Goal: Information Seeking & Learning: Check status

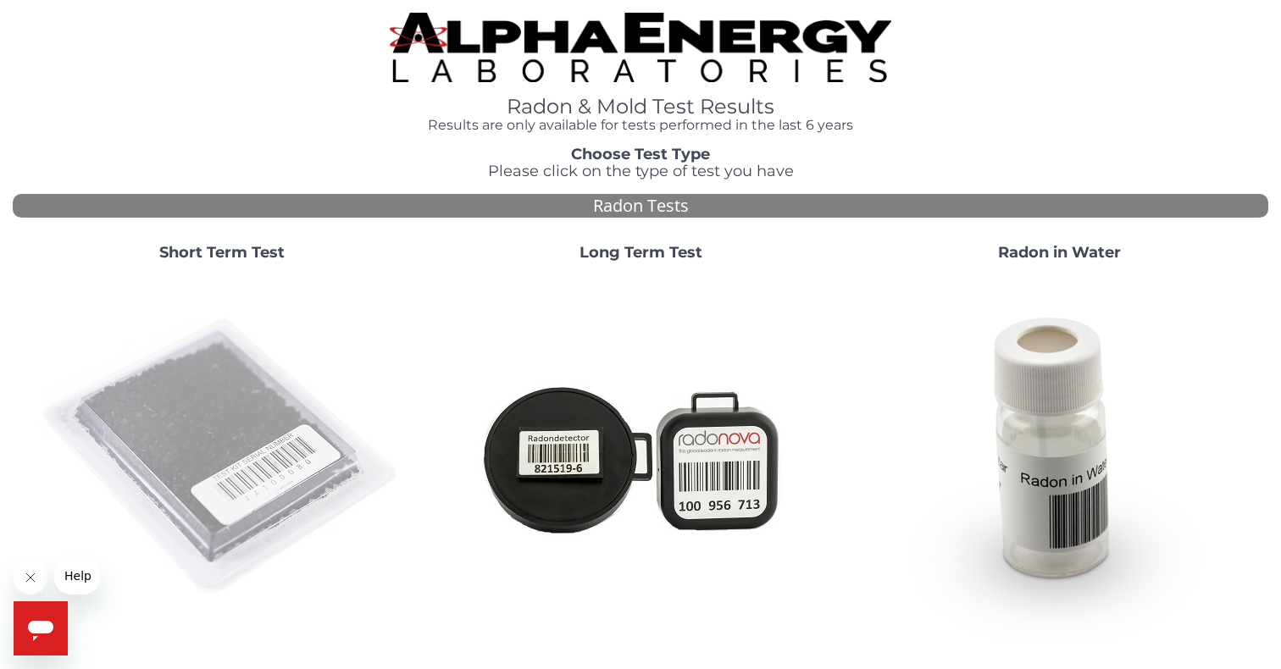
click at [177, 453] on img at bounding box center [222, 457] width 364 height 364
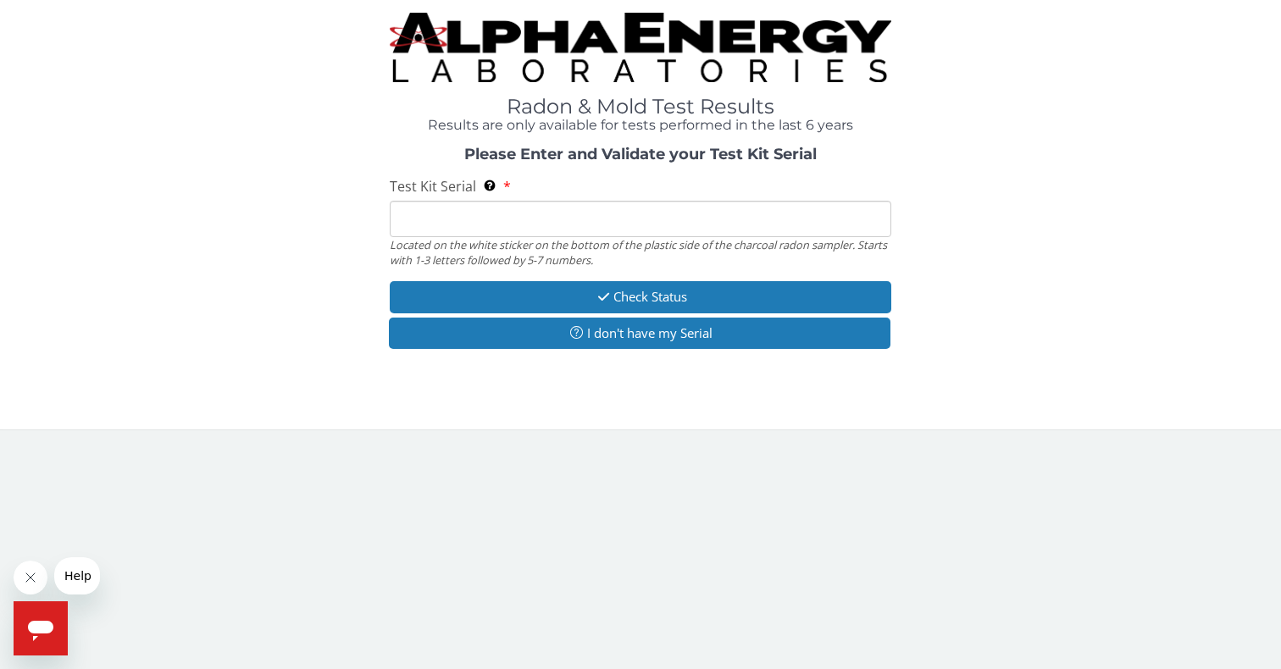
click at [461, 226] on input "Test Kit Serial Located on the white sticker on the bottom of the plastic side …" at bounding box center [641, 219] width 502 height 36
click at [503, 216] on input "Test Kit Serial Located on the white sticker on the bottom of the plastic side …" at bounding box center [641, 219] width 502 height 36
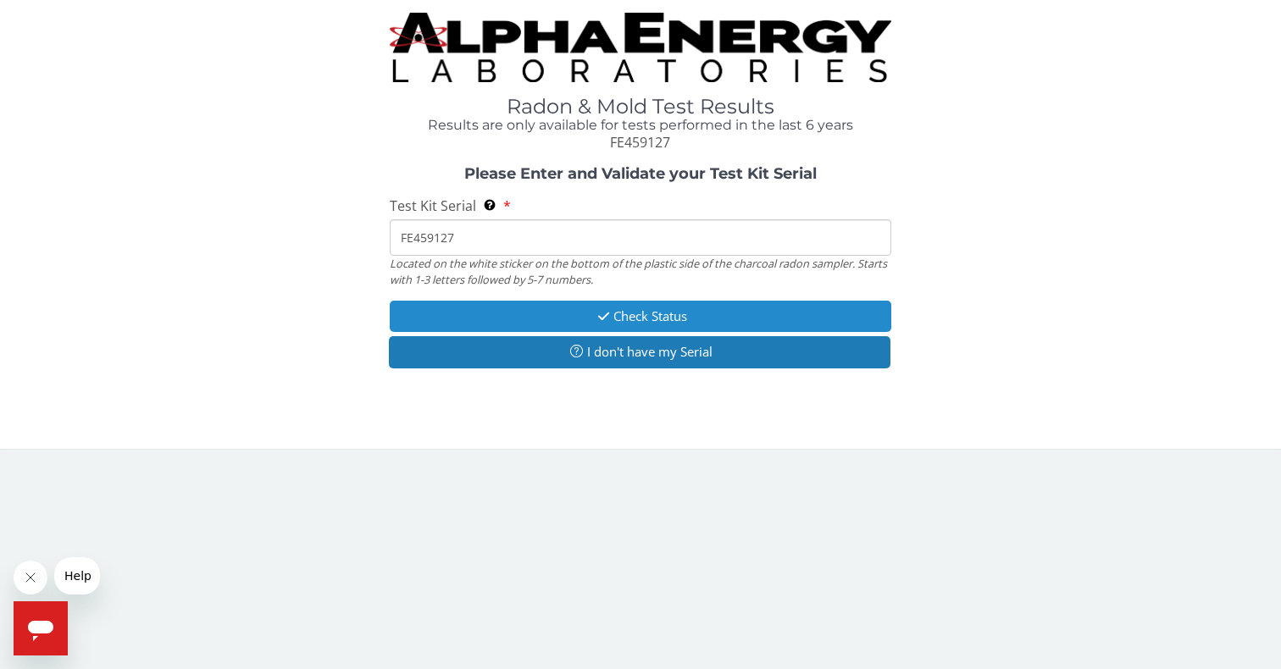
type input "FE459127"
click at [675, 318] on button "Check Status" at bounding box center [641, 316] width 502 height 31
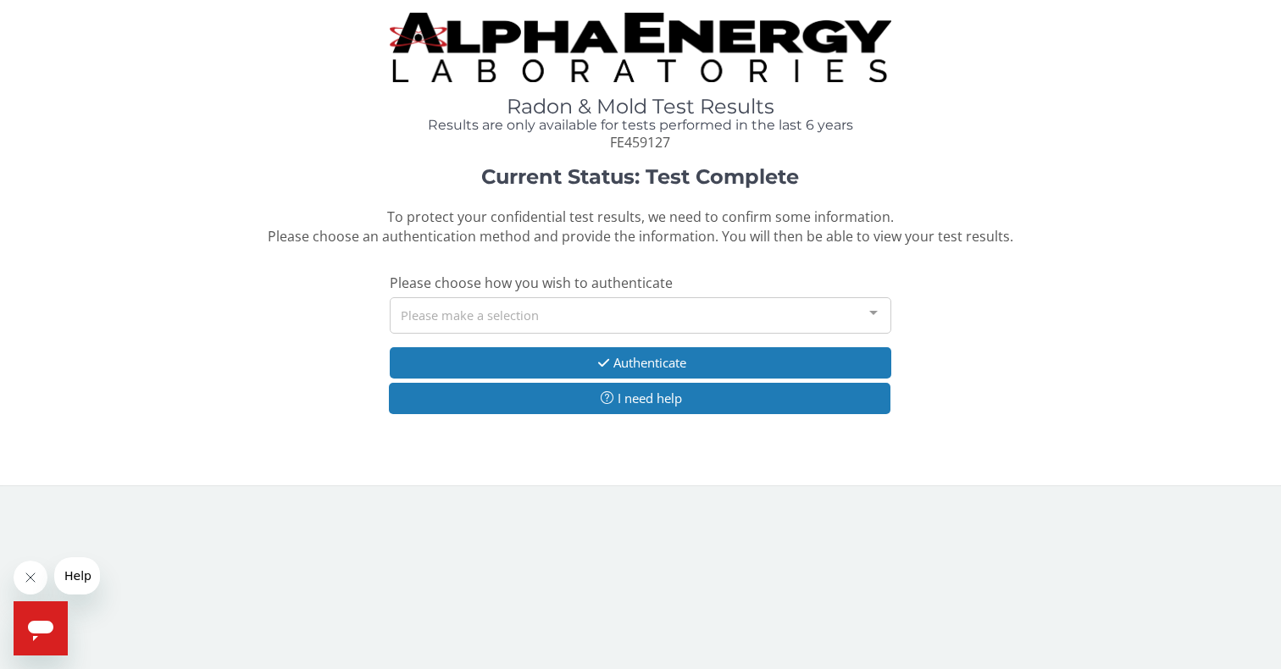
click at [631, 318] on div "Please make a selection" at bounding box center [641, 315] width 502 height 36
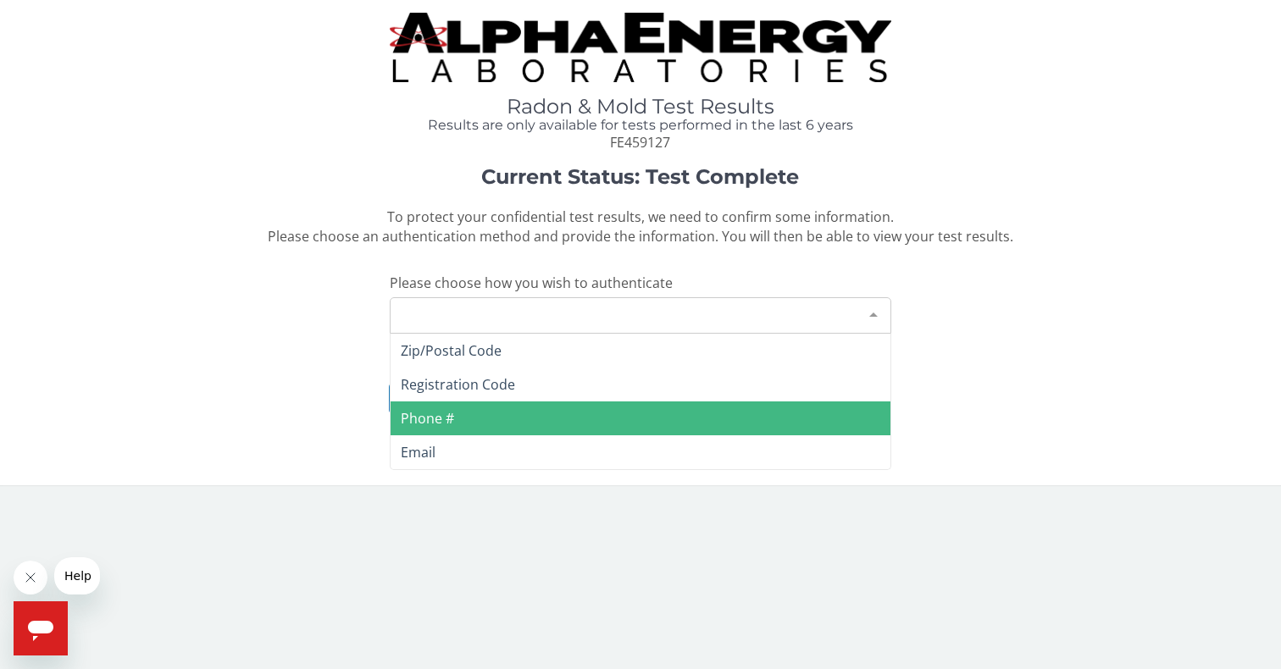
click at [481, 421] on span "Phone #" at bounding box center [641, 419] width 501 height 34
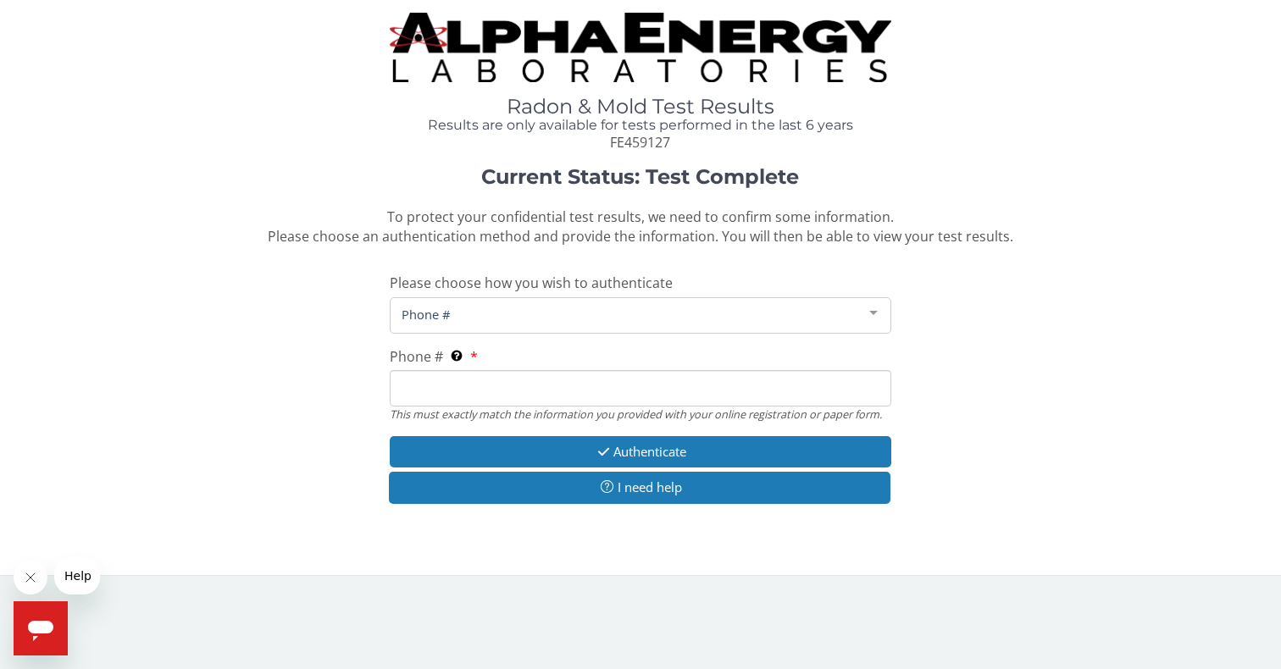
click at [512, 398] on input "Phone # This must exactly match the information you provided with your online r…" at bounding box center [641, 388] width 502 height 36
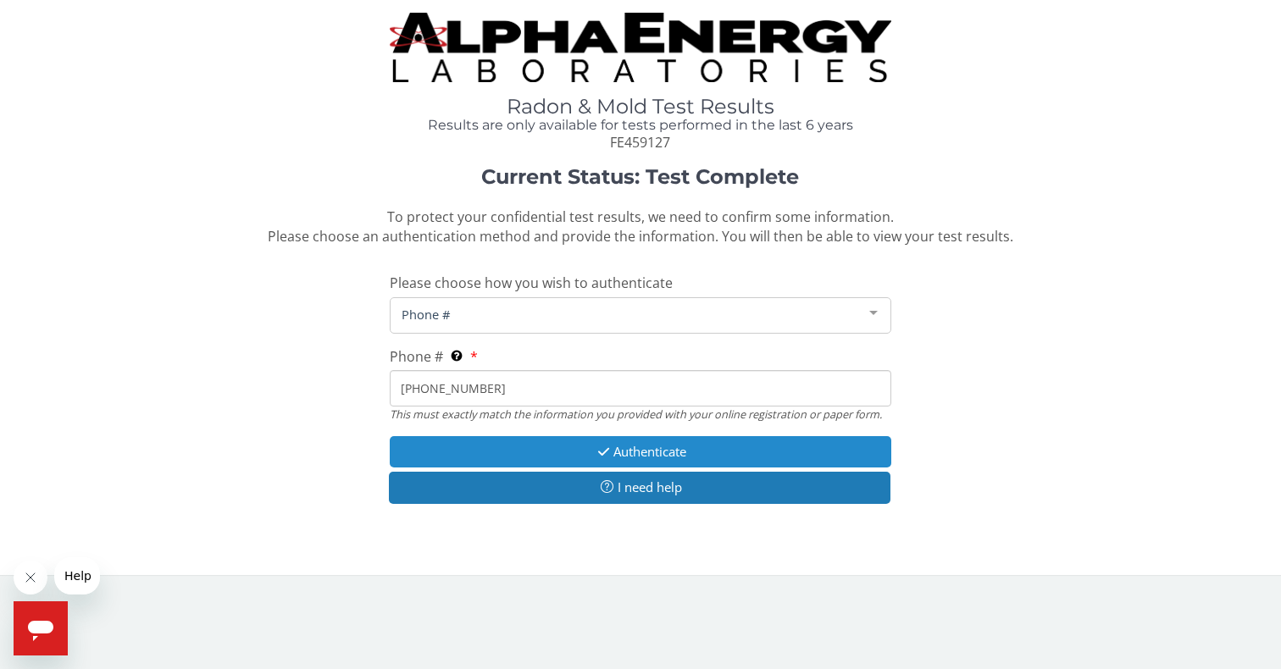
click at [668, 458] on button "Authenticate" at bounding box center [641, 451] width 502 height 31
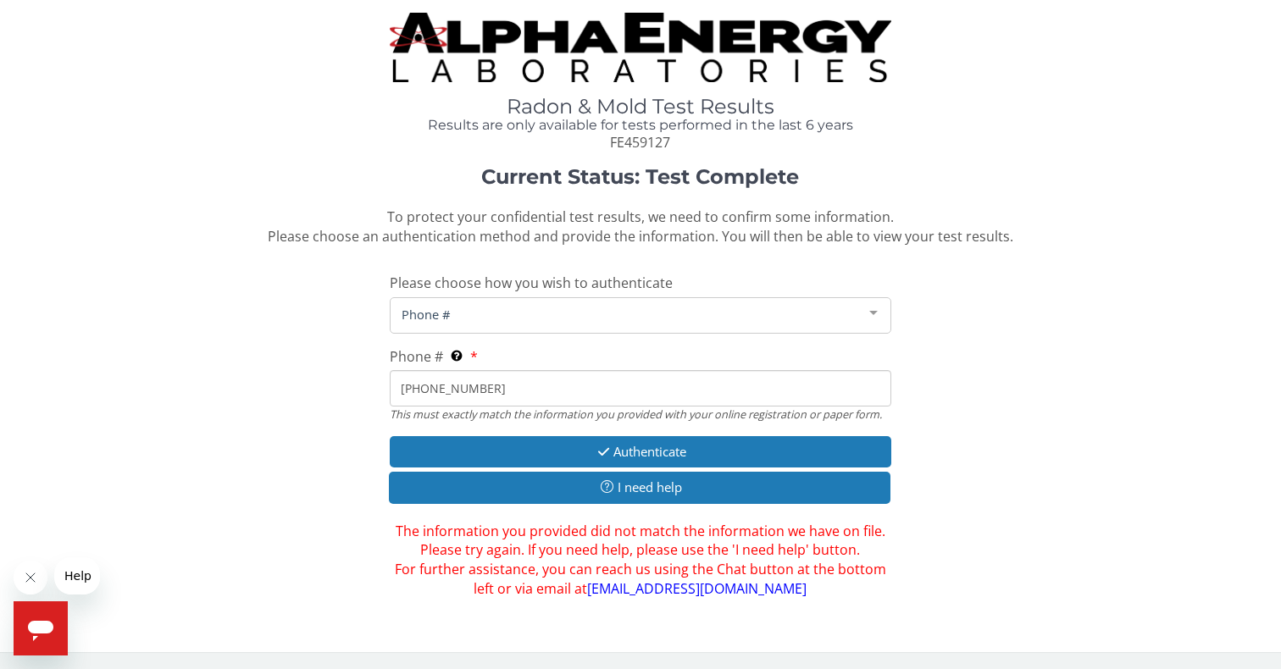
click at [518, 384] on input "315 769 8774" at bounding box center [641, 388] width 502 height 36
click at [441, 387] on input "315 769 8774" at bounding box center [641, 388] width 502 height 36
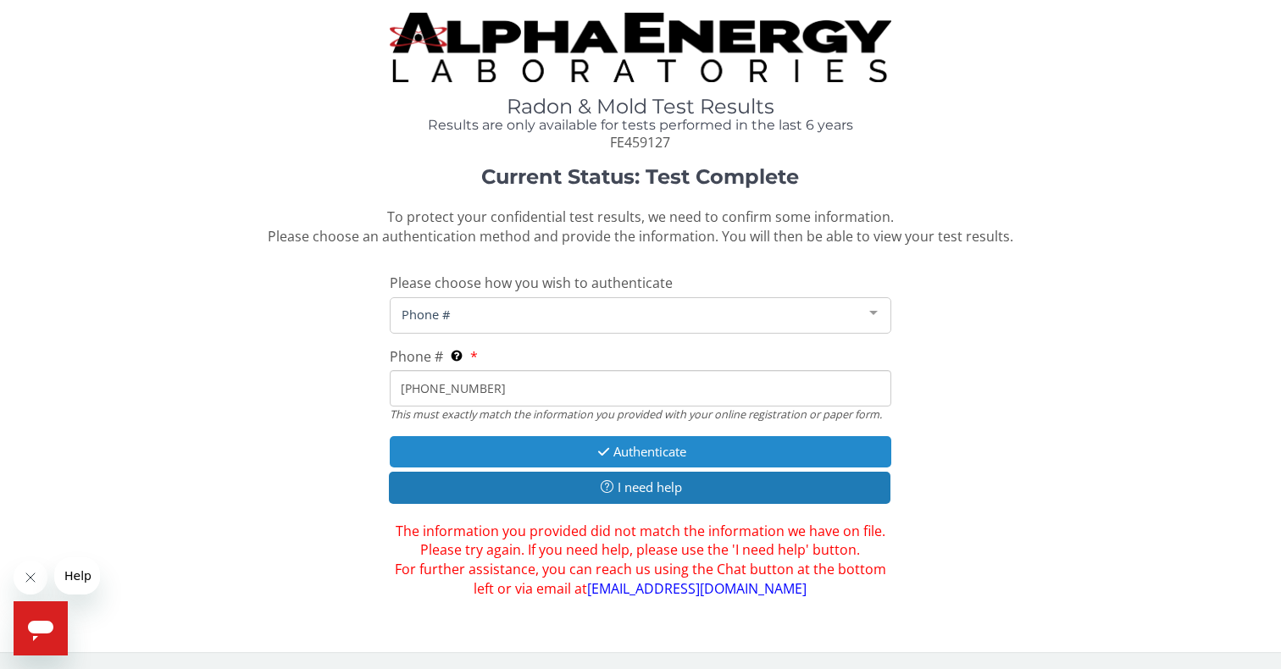
type input "[PHONE_NUMBER]"
click at [663, 454] on button "Authenticate" at bounding box center [641, 451] width 502 height 31
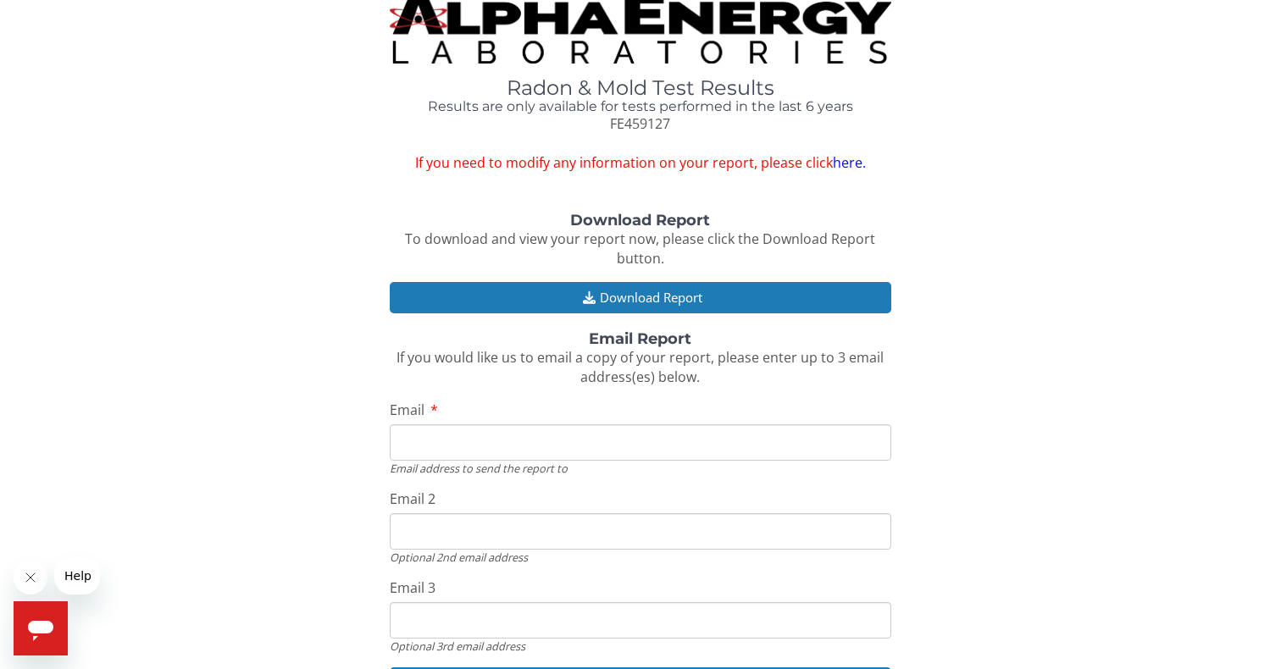
scroll to position [3, 0]
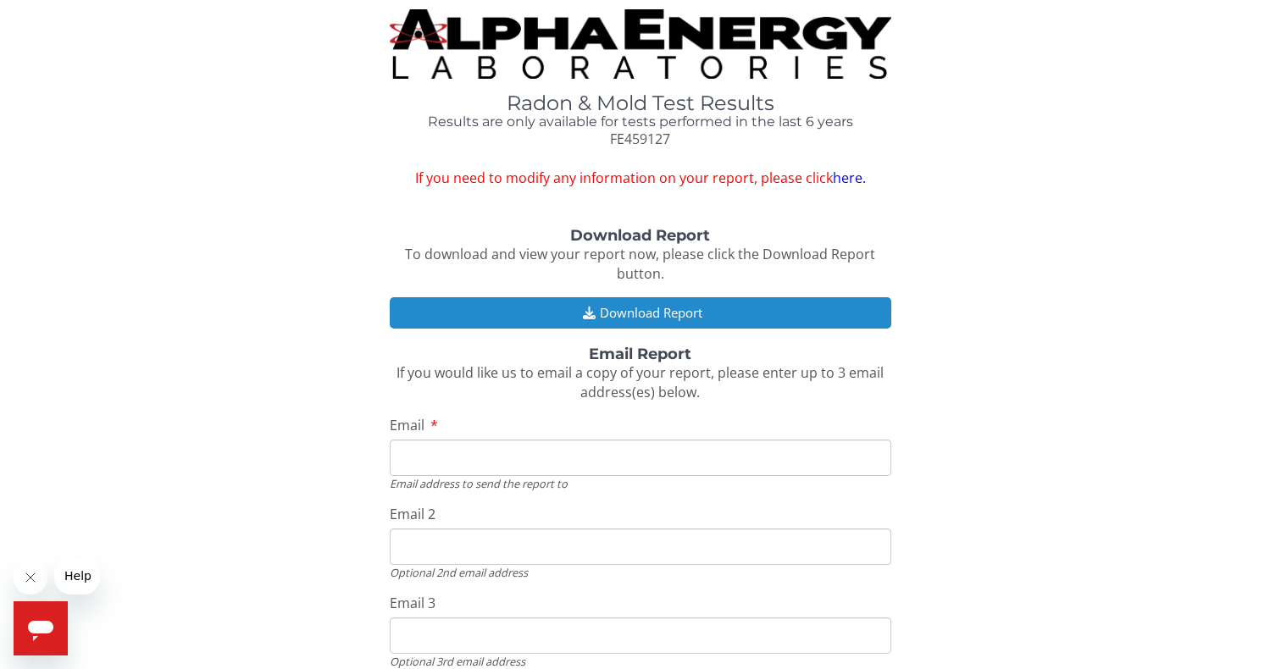
click at [666, 315] on button "Download Report" at bounding box center [641, 312] width 502 height 31
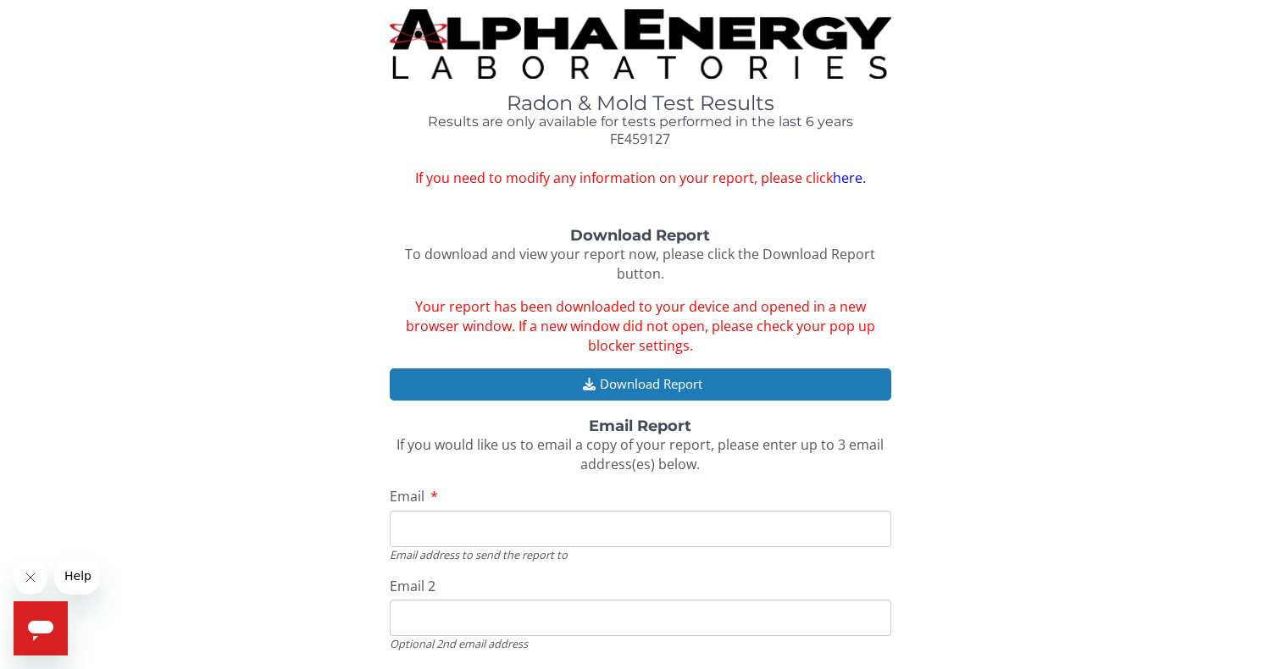
scroll to position [0, 0]
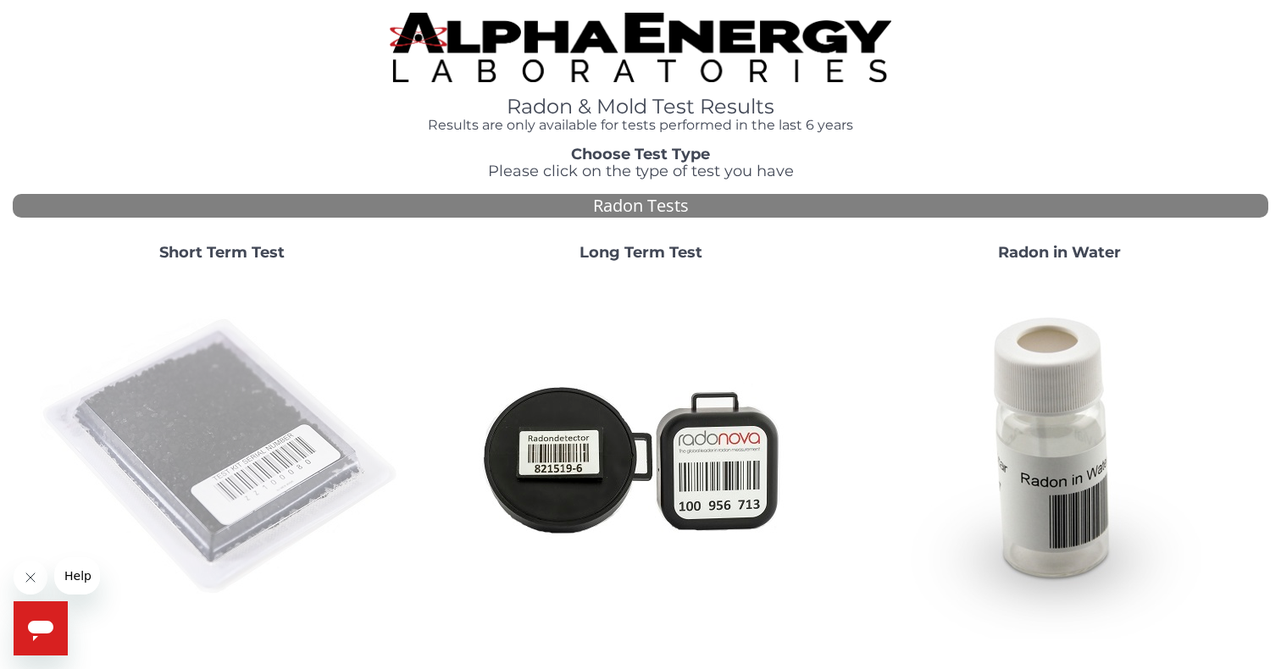
click at [237, 414] on img at bounding box center [222, 457] width 364 height 364
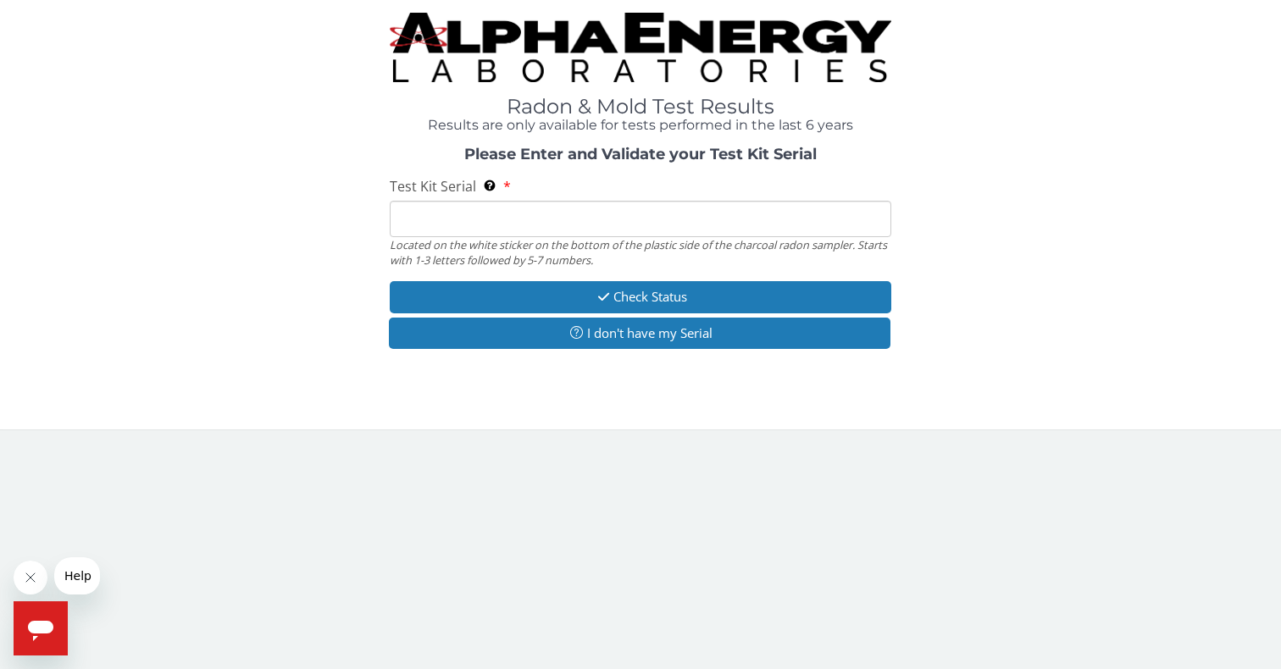
click at [454, 221] on input "Test Kit Serial Located on the white sticker on the bottom of the plastic side …" at bounding box center [641, 219] width 502 height 36
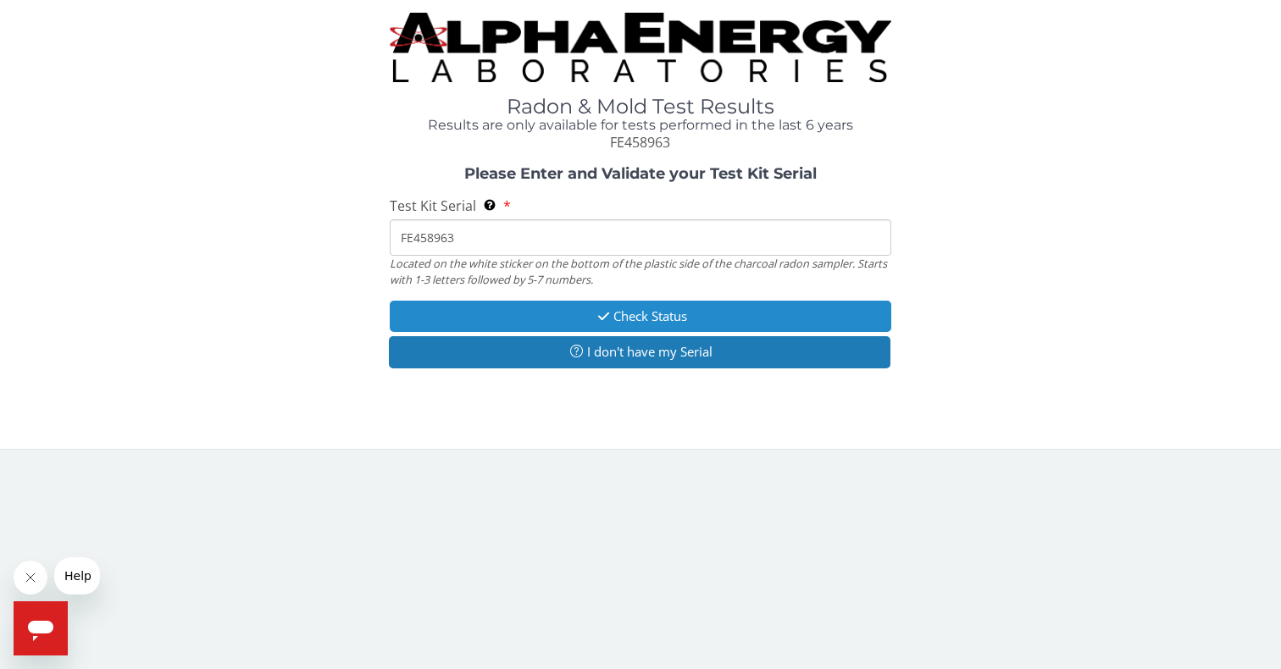
type input "FE458963"
click at [629, 311] on button "Check Status" at bounding box center [641, 316] width 502 height 31
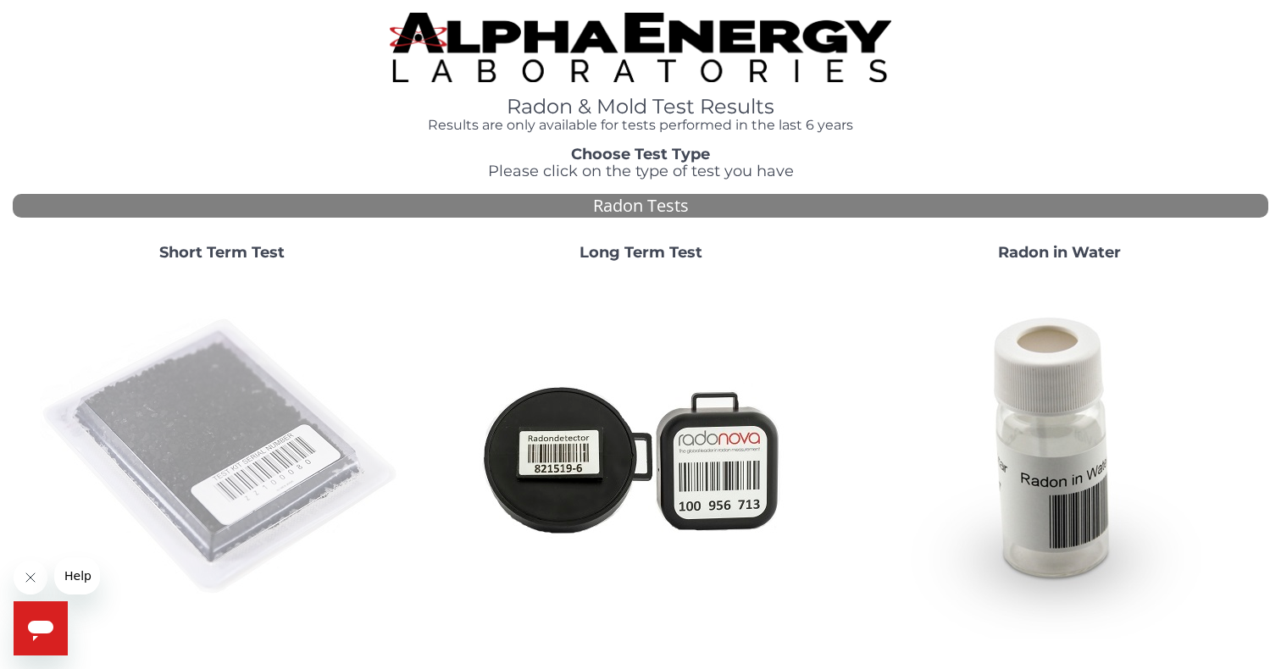
click at [252, 502] on img at bounding box center [222, 457] width 364 height 364
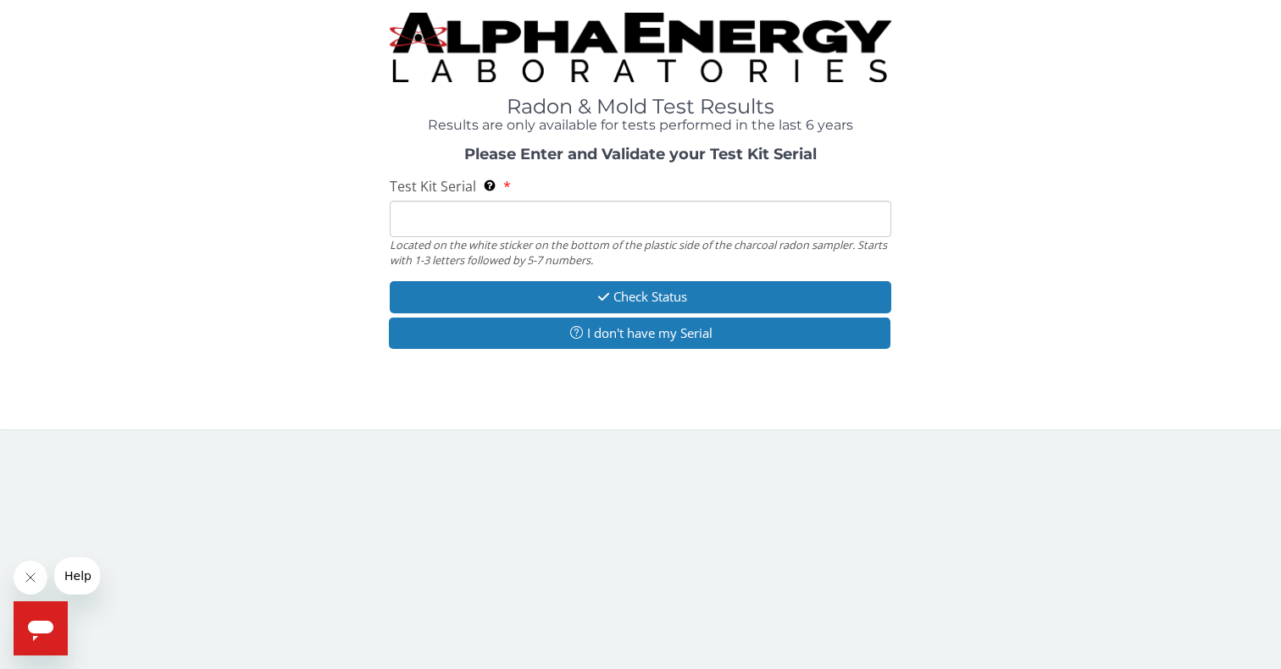
click at [499, 213] on input "Test Kit Serial Located on the white sticker on the bottom of the plastic side …" at bounding box center [641, 219] width 502 height 36
type input "FE458963"
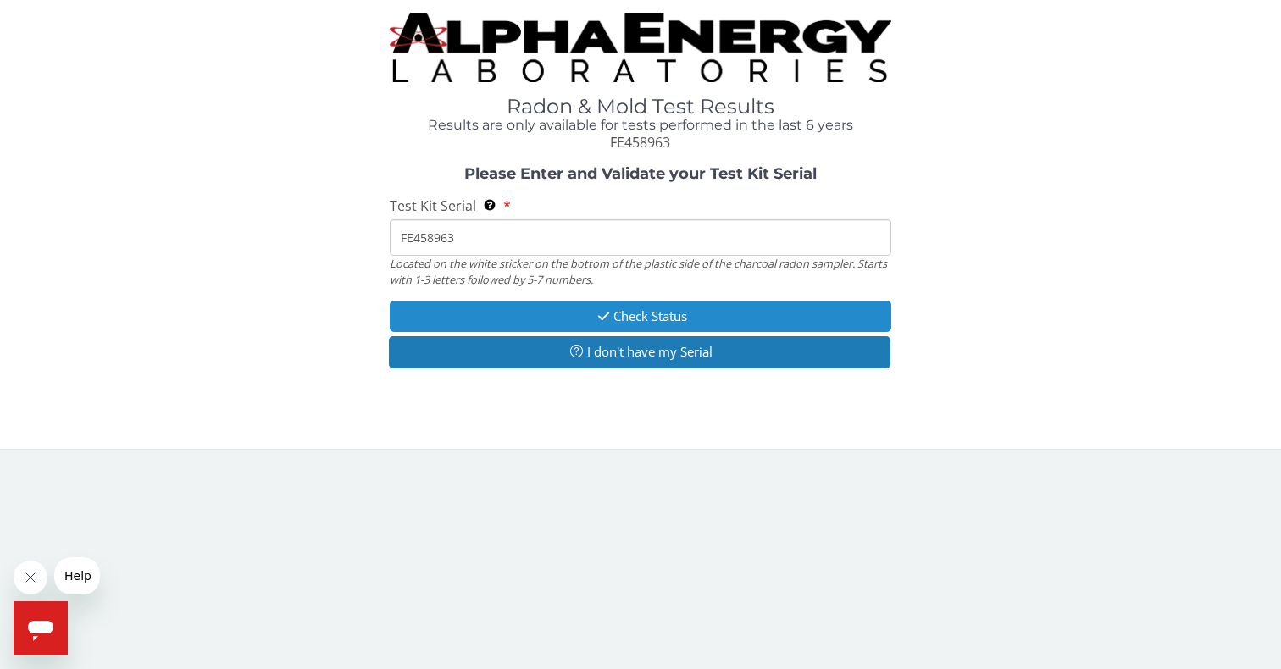
click at [628, 318] on button "Check Status" at bounding box center [641, 316] width 502 height 31
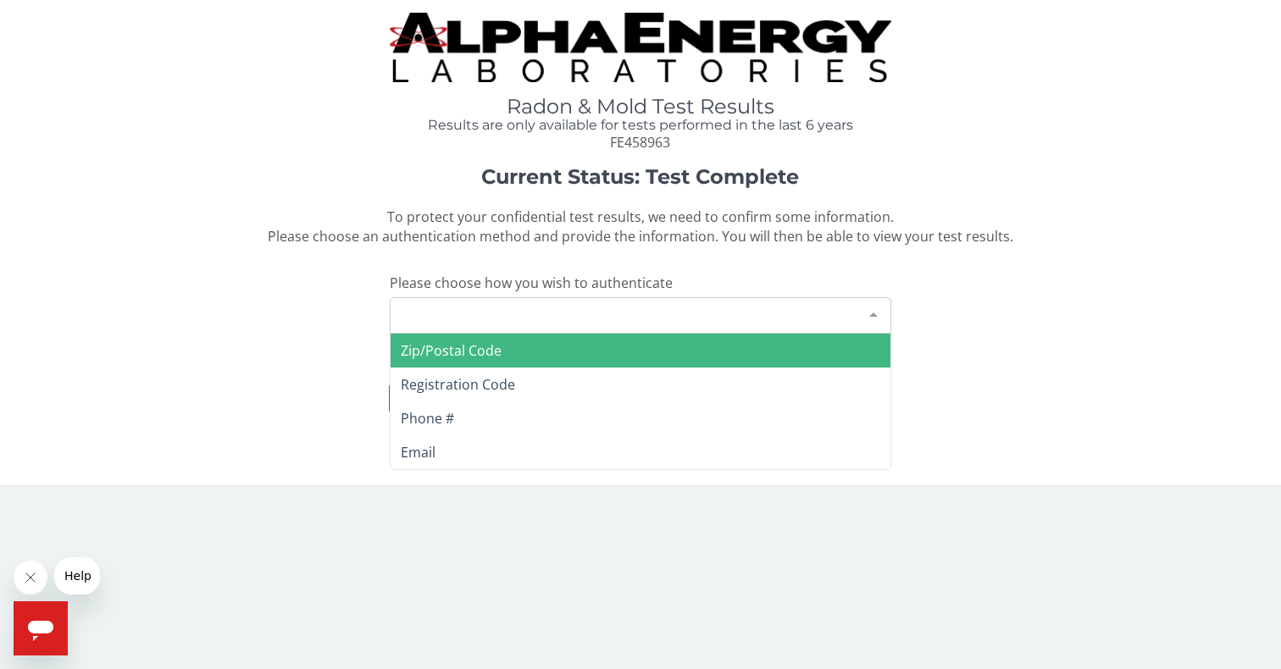
click at [560, 318] on div "Please make a selection" at bounding box center [641, 315] width 502 height 36
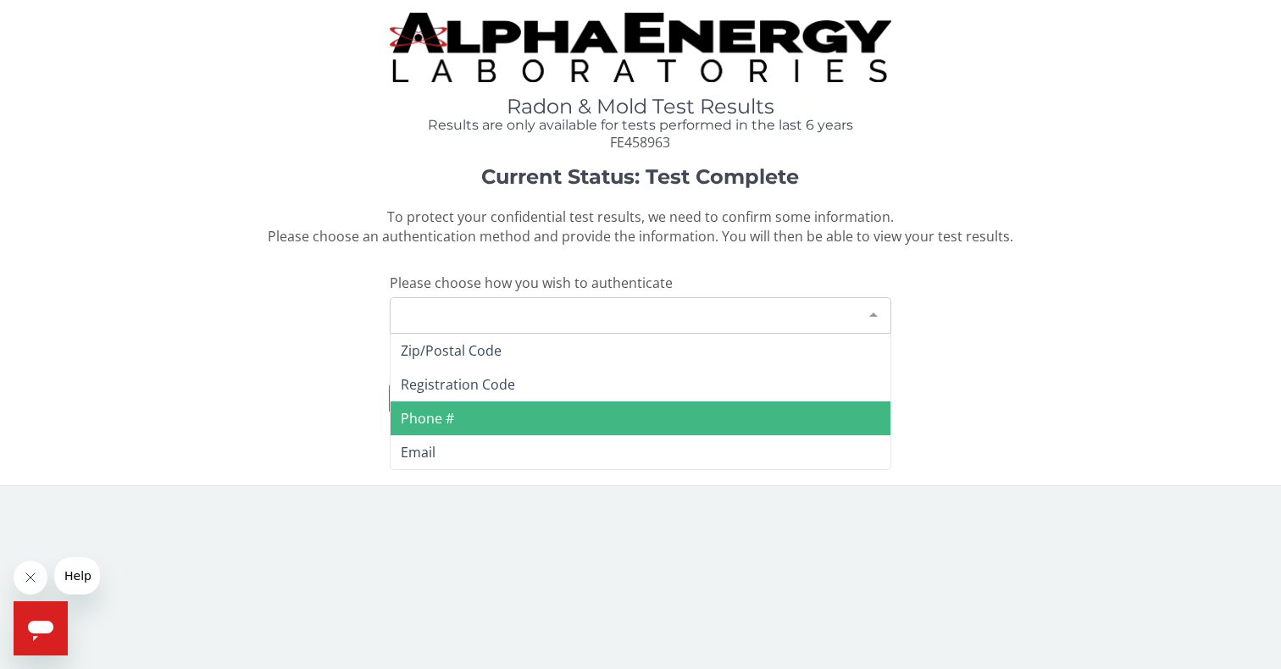
click at [462, 419] on span "Phone #" at bounding box center [641, 419] width 501 height 34
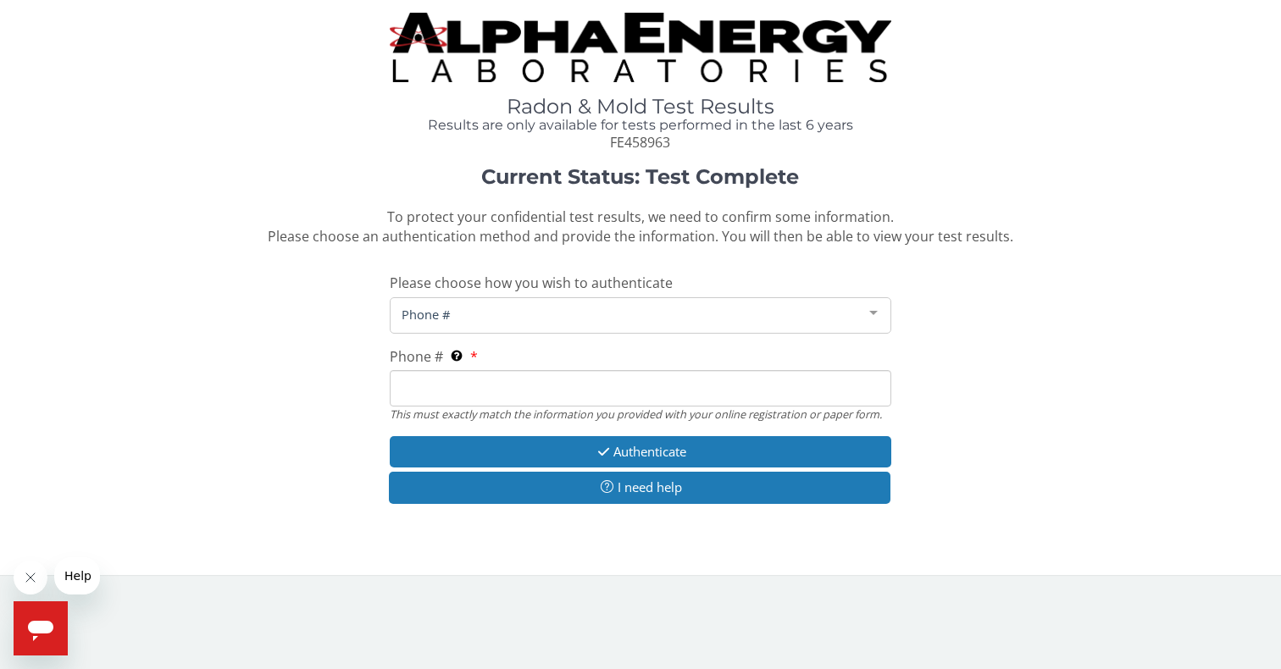
click at [470, 397] on input "Phone # This must exactly match the information you provided with your online r…" at bounding box center [641, 388] width 502 height 36
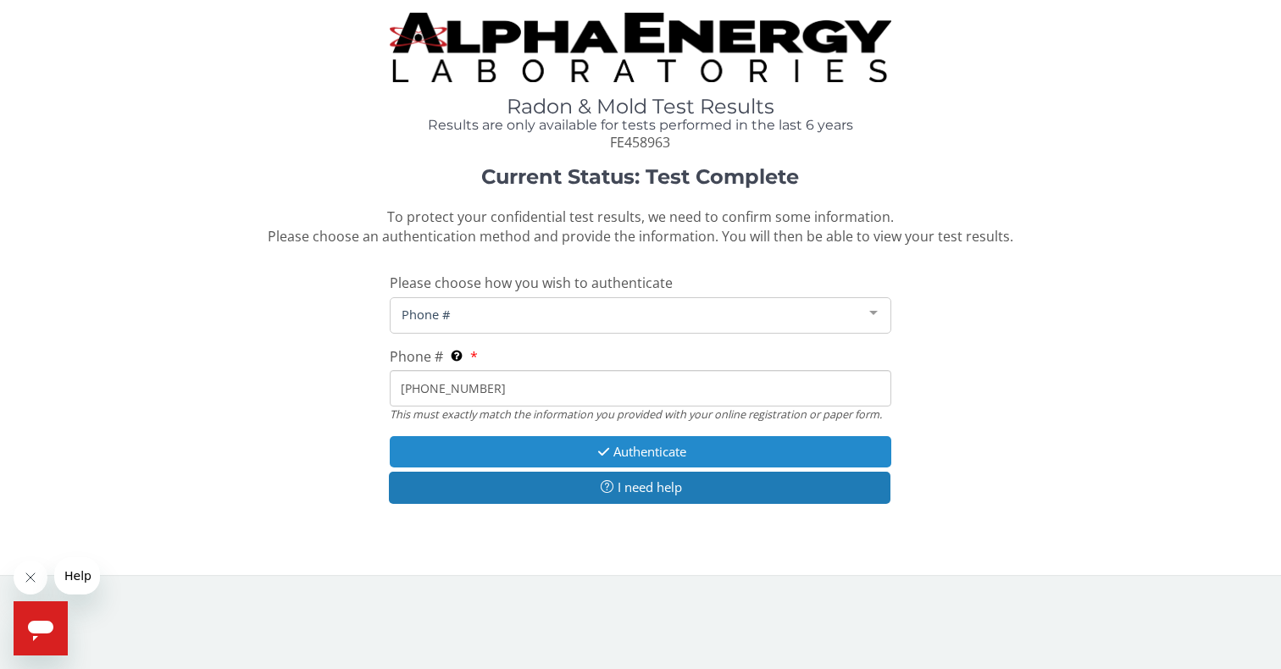
type input "[PHONE_NUMBER]"
click at [681, 453] on button "Authenticate" at bounding box center [641, 451] width 502 height 31
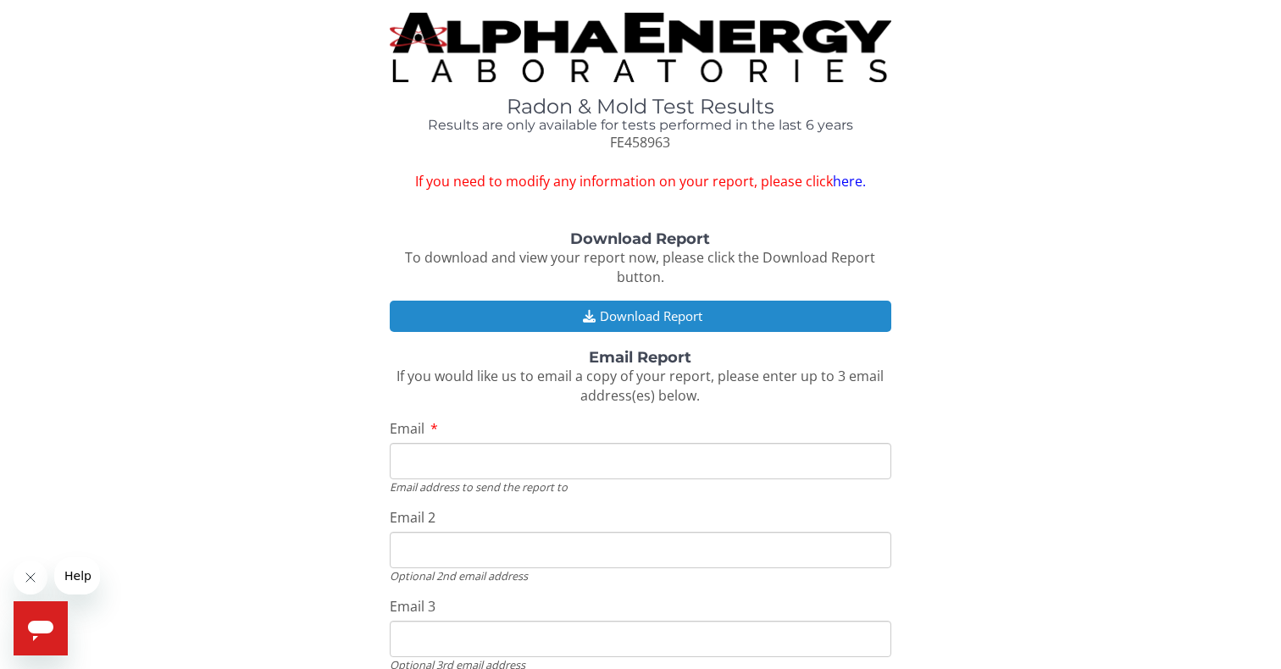
click at [667, 326] on button "Download Report" at bounding box center [641, 316] width 502 height 31
